Goal: Information Seeking & Learning: Learn about a topic

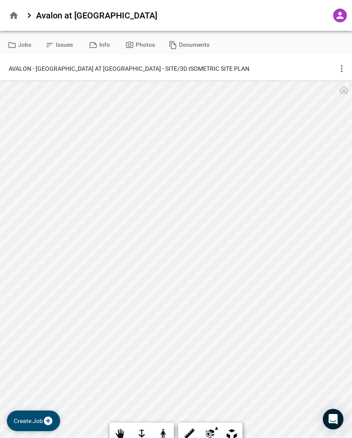
click at [54, 39] on button "Issues" at bounding box center [59, 45] width 41 height 18
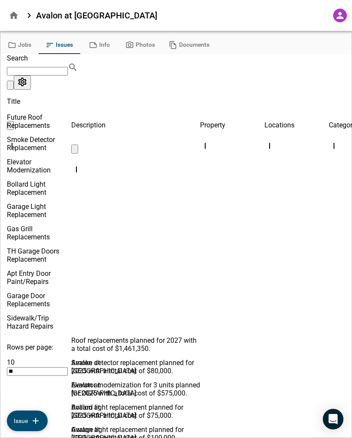
click at [42, 233] on span "Gas Grill Replacements" at bounding box center [28, 233] width 43 height 16
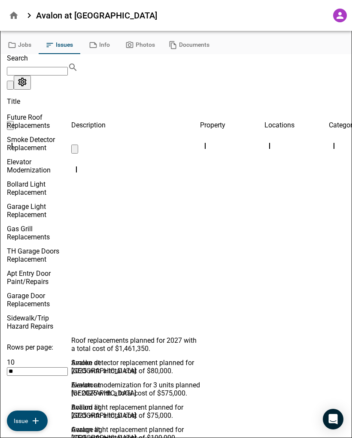
type input "**********"
click at [69, 364] on div at bounding box center [176, 219] width 352 height 438
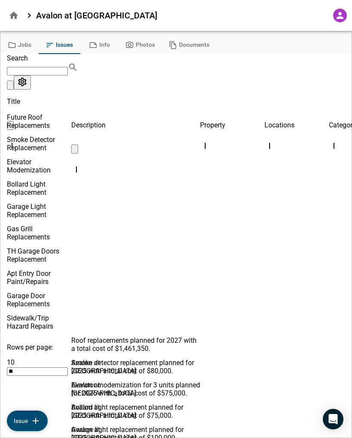
click at [51, 256] on span "TH Garage Doors Replacement" at bounding box center [33, 255] width 52 height 16
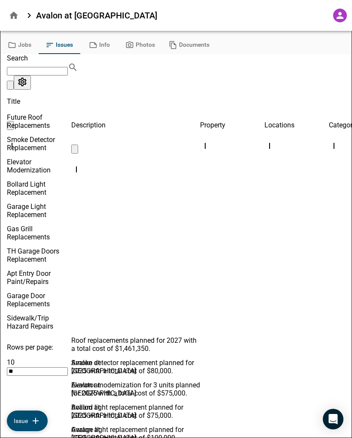
click at [53, 355] on div at bounding box center [176, 219] width 352 height 438
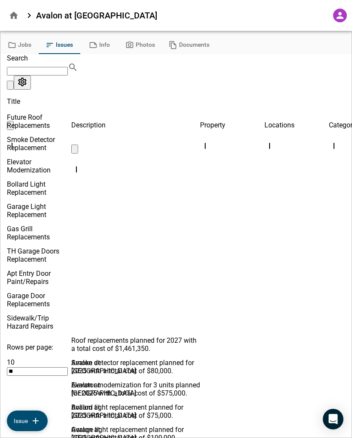
click at [51, 269] on span "Apt Entry Door Paint/Repairs" at bounding box center [29, 277] width 44 height 16
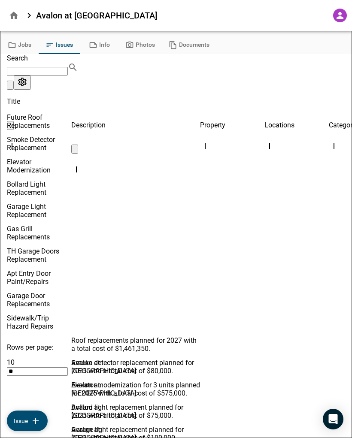
type input "**********"
click at [61, 363] on div at bounding box center [176, 219] width 352 height 438
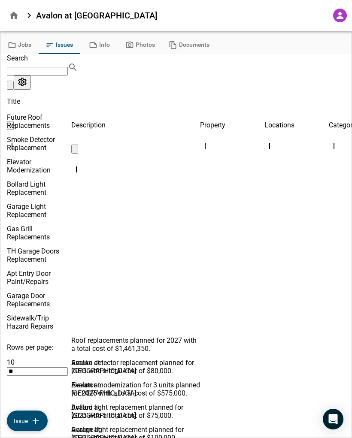
click at [53, 317] on span "Sidewalk/Trip Hazard Repairs" at bounding box center [30, 322] width 46 height 16
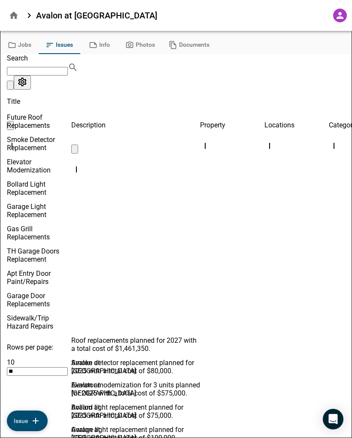
scroll to position [55, 0]
click at [64, 377] on div at bounding box center [176, 219] width 352 height 438
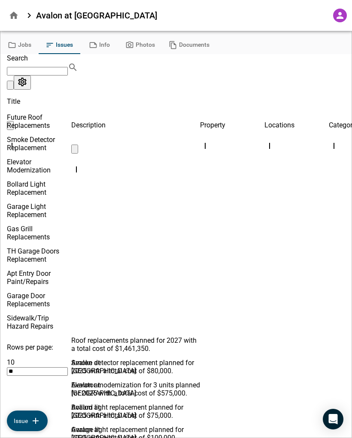
click at [103, 44] on button "Info" at bounding box center [99, 45] width 39 height 18
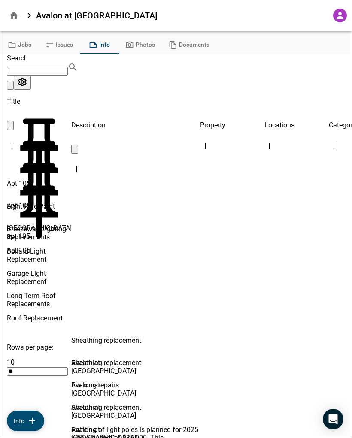
click at [138, 45] on button "Photos" at bounding box center [139, 45] width 43 height 18
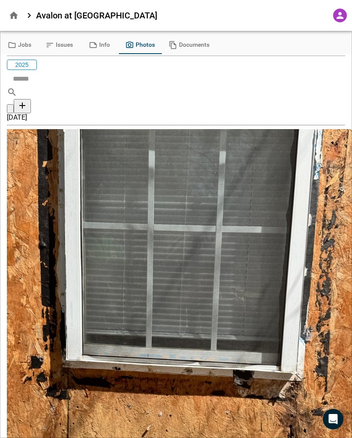
scroll to position [3742, 0]
click at [193, 40] on button "Documents" at bounding box center [189, 45] width 54 height 18
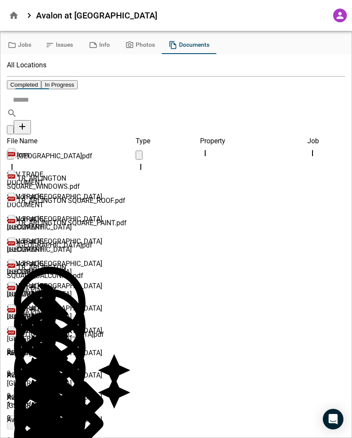
click at [101, 282] on div "Site Plan.pdf" at bounding box center [71, 293] width 129 height 22
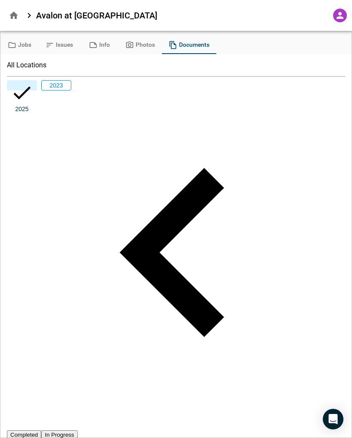
click at [200, 437] on div at bounding box center [176, 445] width 352 height 0
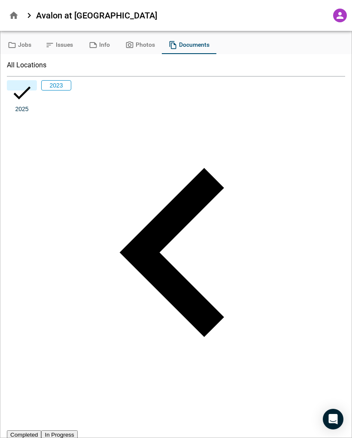
click at [27, 15] on icon at bounding box center [29, 15] width 10 height 10
click at [76, 6] on div "Avalon at [GEOGRAPHIC_DATA]" at bounding box center [176, 15] width 352 height 31
click at [21, 48] on button "Jobs" at bounding box center [19, 45] width 39 height 18
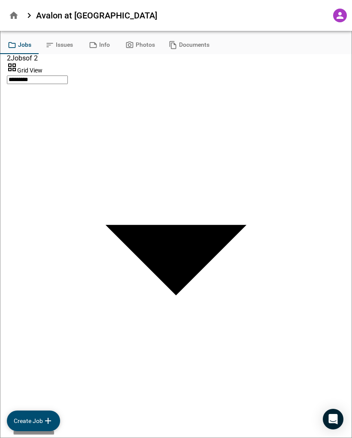
click at [15, 13] on icon "button" at bounding box center [13, 15] width 9 height 7
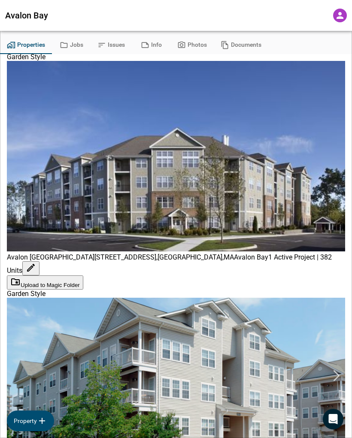
scroll to position [524, 0]
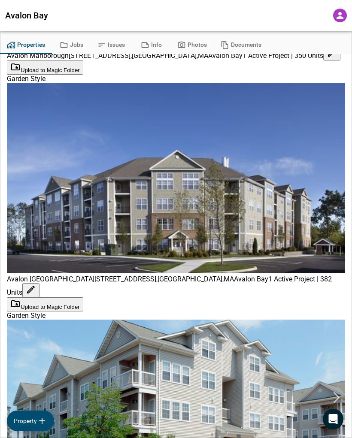
click at [286, 319] on img at bounding box center [176, 401] width 338 height 164
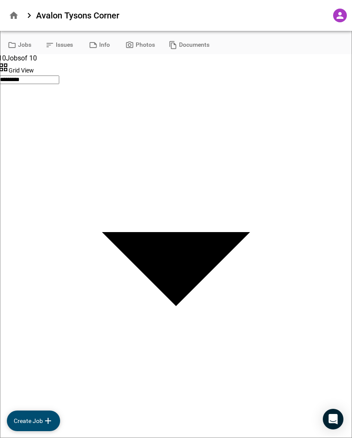
click at [63, 41] on button "Issues" at bounding box center [59, 45] width 41 height 18
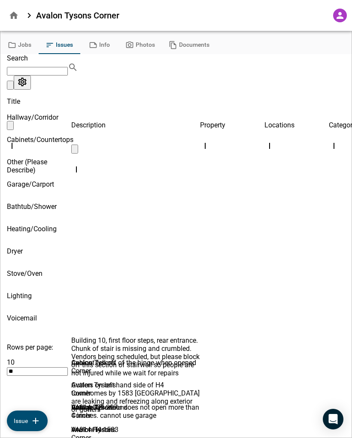
click at [17, 48] on button "Jobs" at bounding box center [19, 45] width 39 height 18
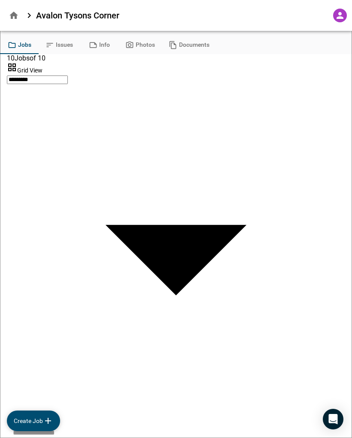
click at [138, 45] on button "Photos" at bounding box center [139, 45] width 43 height 18
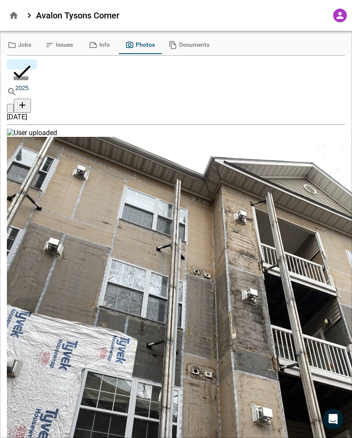
scroll to position [21, 0]
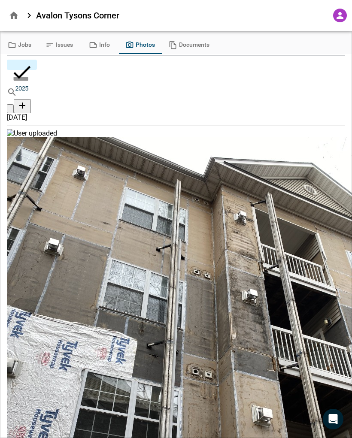
click at [183, 44] on button "Documents" at bounding box center [189, 45] width 54 height 18
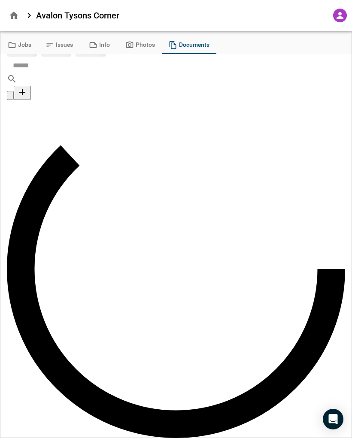
scroll to position [21, 0]
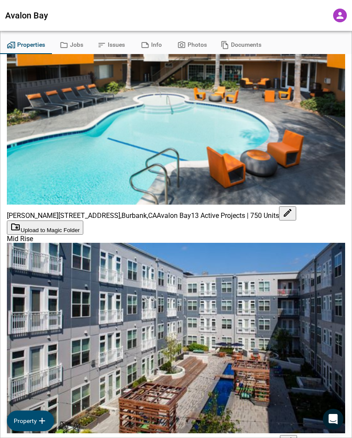
scroll to position [153, 0]
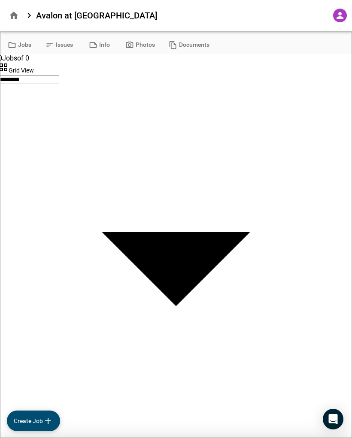
click at [16, 437] on div at bounding box center [176, 438] width 352 height 0
click at [14, 10] on icon "button" at bounding box center [14, 15] width 10 height 10
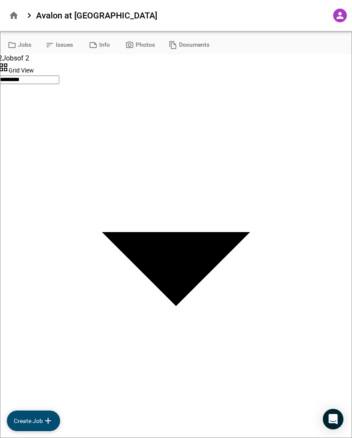
click at [64, 18] on span "Avalon at [GEOGRAPHIC_DATA]" at bounding box center [96, 15] width 121 height 10
click at [66, 48] on button "Issues" at bounding box center [59, 45] width 41 height 18
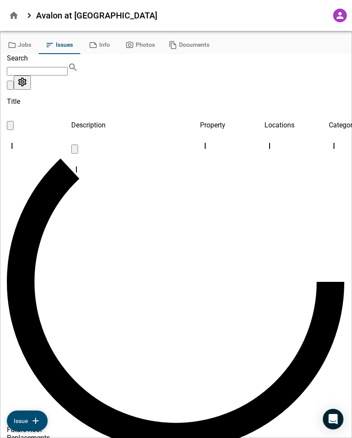
click at [98, 49] on button "Info" at bounding box center [99, 45] width 39 height 18
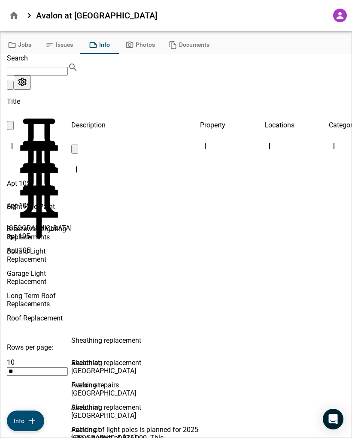
click at [175, 51] on button "Documents" at bounding box center [189, 45] width 54 height 18
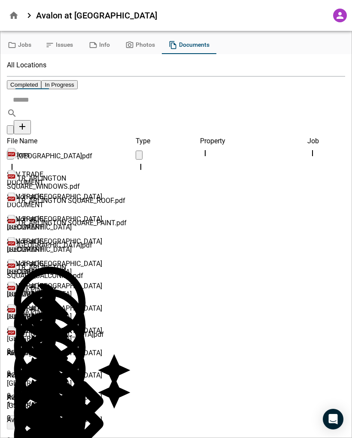
click at [12, 20] on icon "button" at bounding box center [14, 15] width 10 height 10
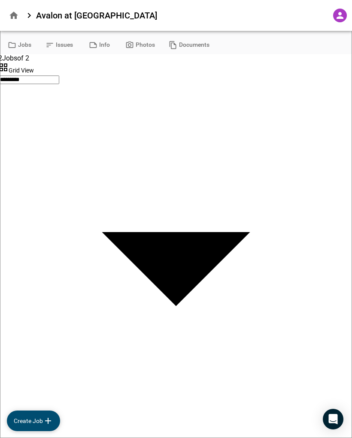
click at [337, 9] on div at bounding box center [340, 16] width 14 height 14
